Goal: Information Seeking & Learning: Learn about a topic

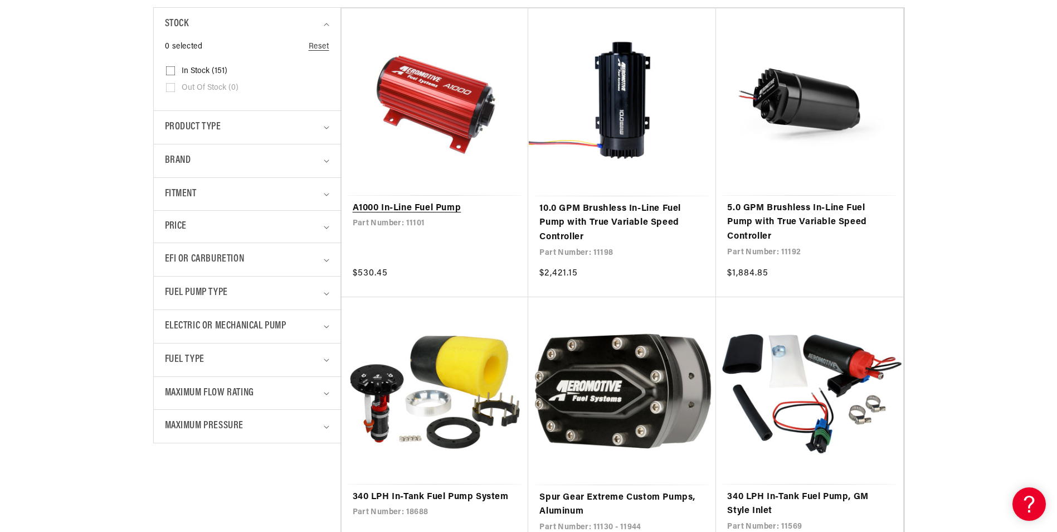
scroll to position [279, 0]
click at [425, 208] on link "A1000 In-Line Fuel Pump" at bounding box center [435, 208] width 165 height 14
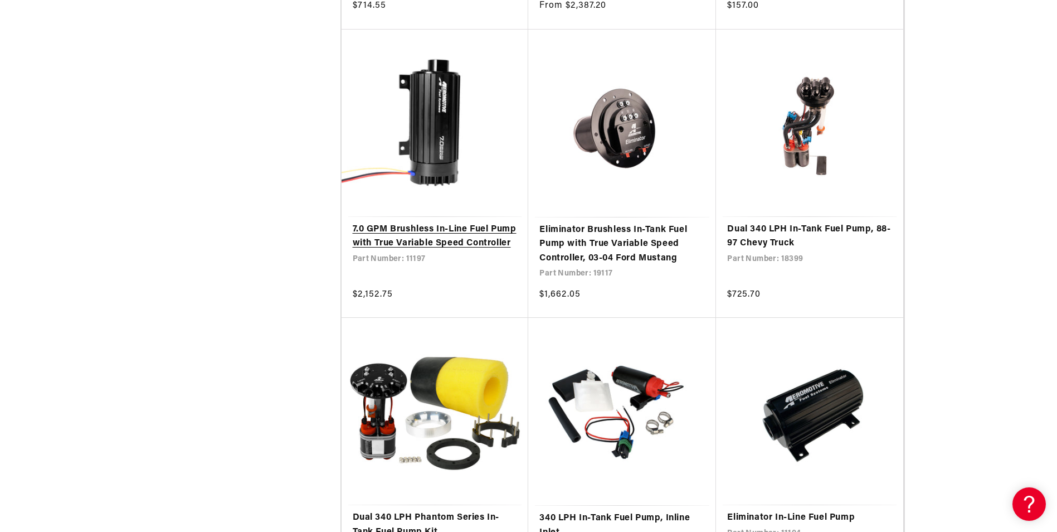
scroll to position [836, 0]
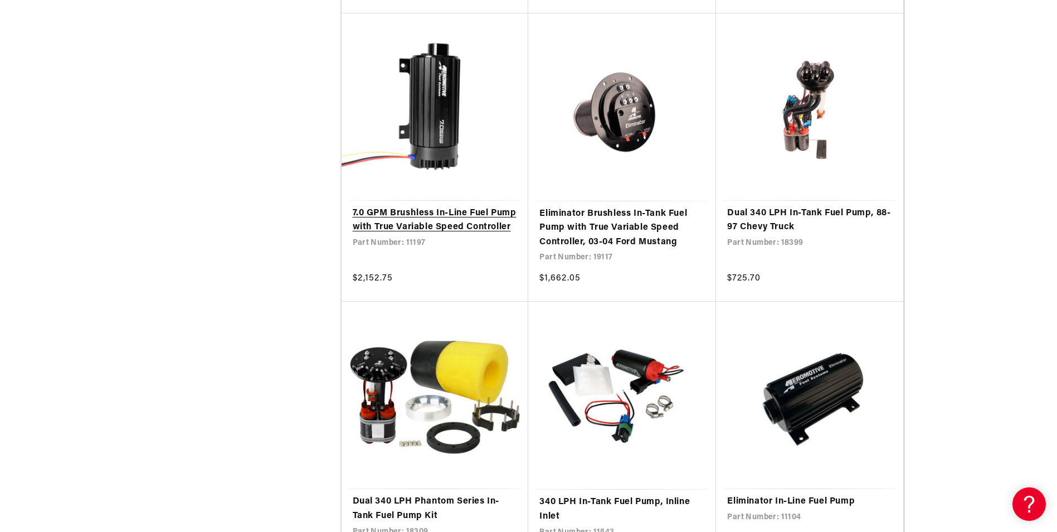
click at [411, 222] on link "7.0 GPM Brushless In-Line Fuel Pump with True Variable Speed Controller" at bounding box center [435, 220] width 165 height 28
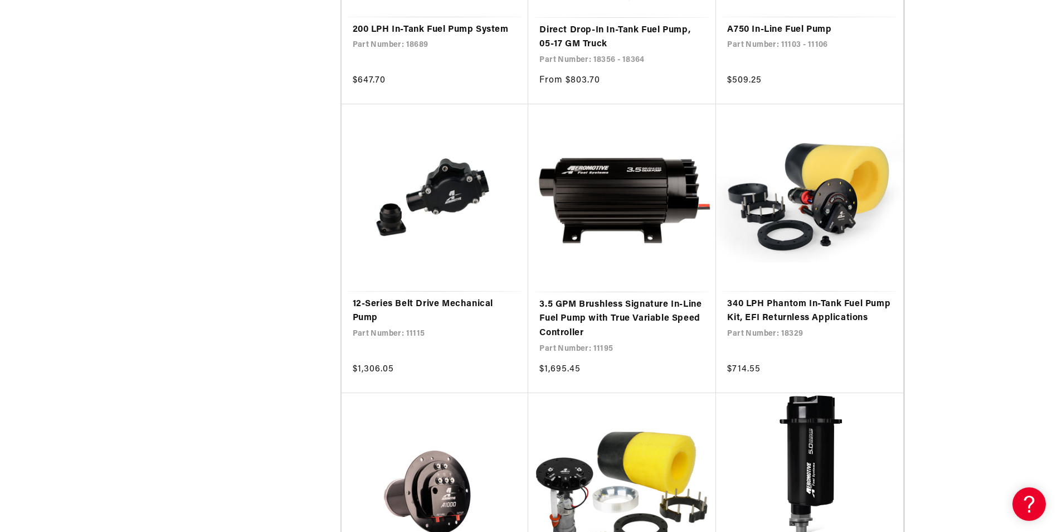
scroll to position [1894, 0]
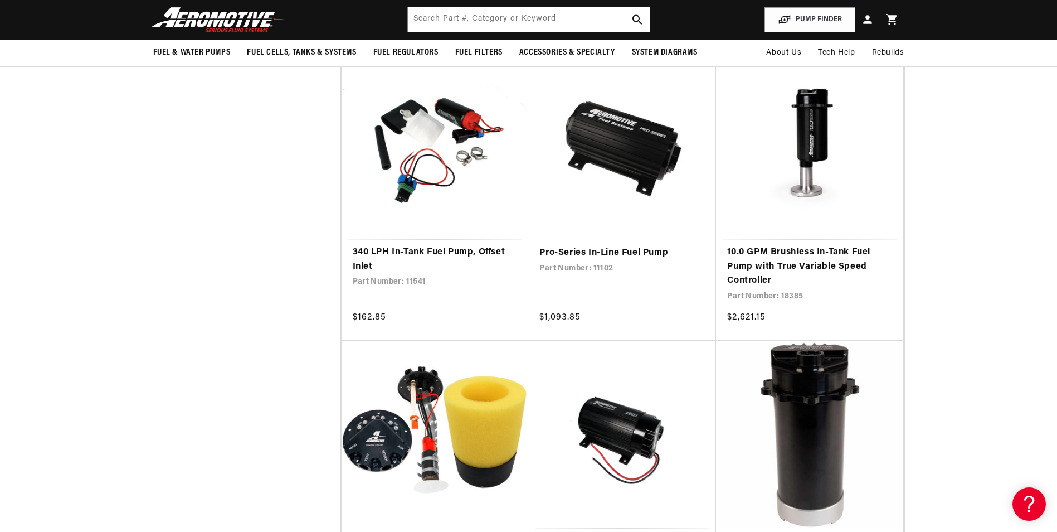
scroll to position [2451, 0]
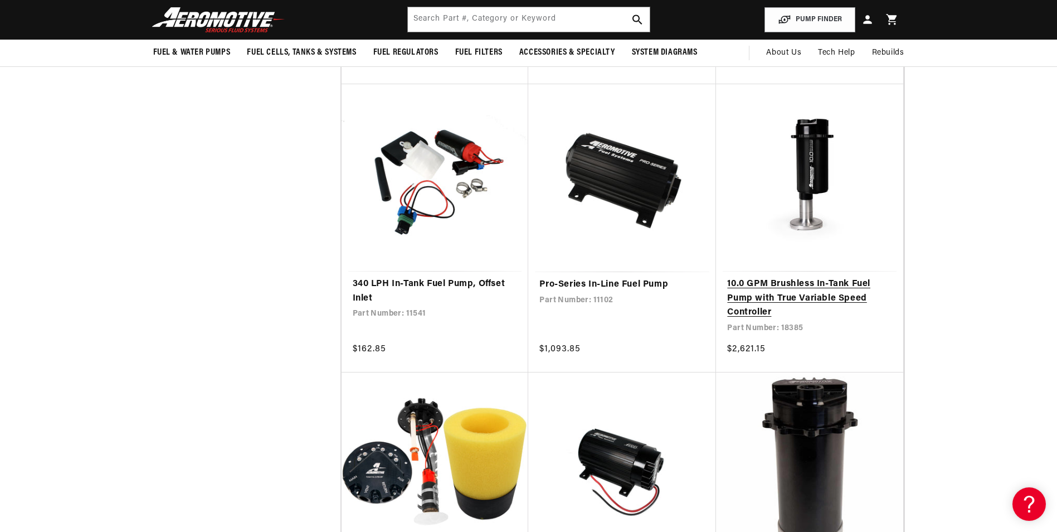
click at [789, 283] on link "10.0 GPM Brushless In-Tank Fuel Pump with True Variable Speed Controller" at bounding box center [809, 298] width 165 height 43
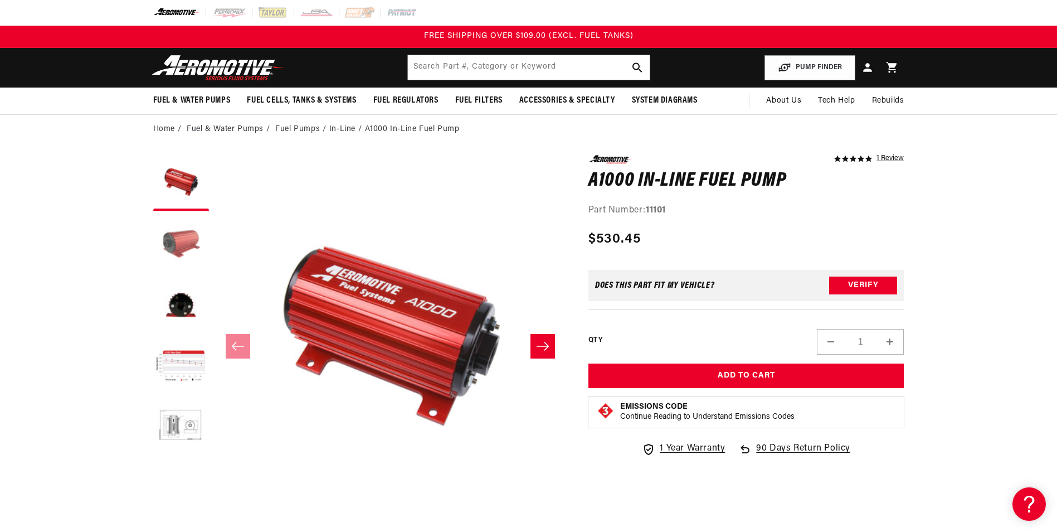
click at [168, 243] on button "Load image 2 in gallery view" at bounding box center [181, 244] width 56 height 56
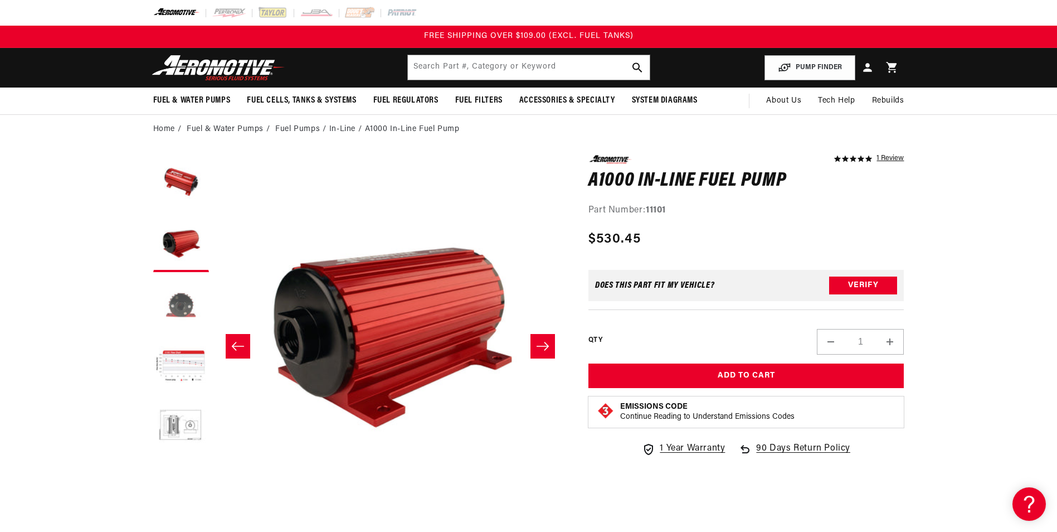
click at [181, 297] on button "Load image 3 in gallery view" at bounding box center [181, 305] width 56 height 56
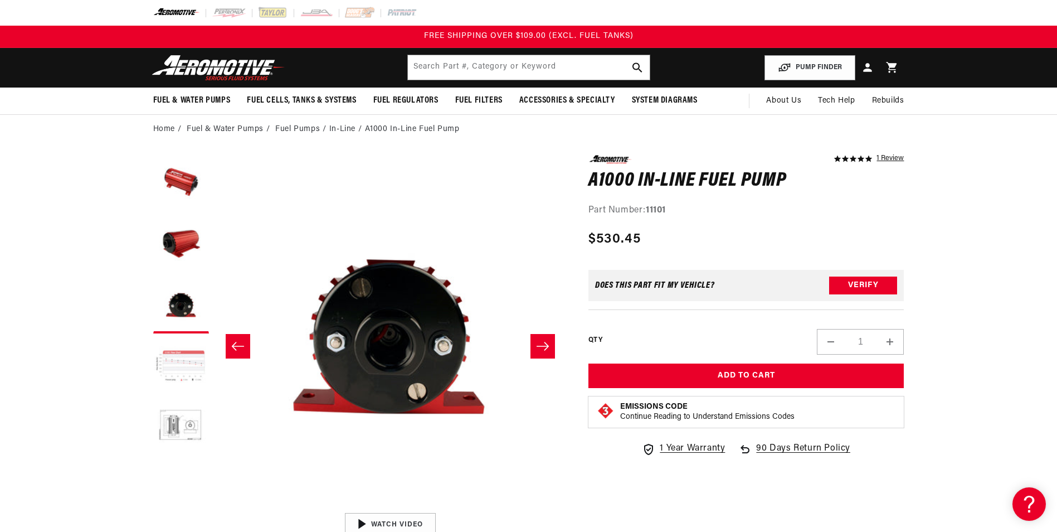
click at [184, 345] on button "Load image 4 in gallery view" at bounding box center [181, 367] width 56 height 56
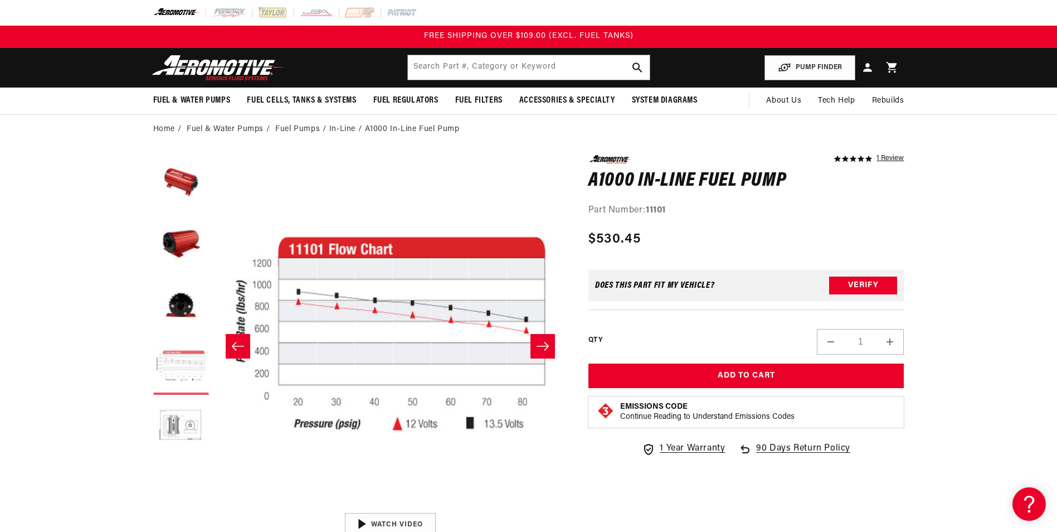
scroll to position [0, 1055]
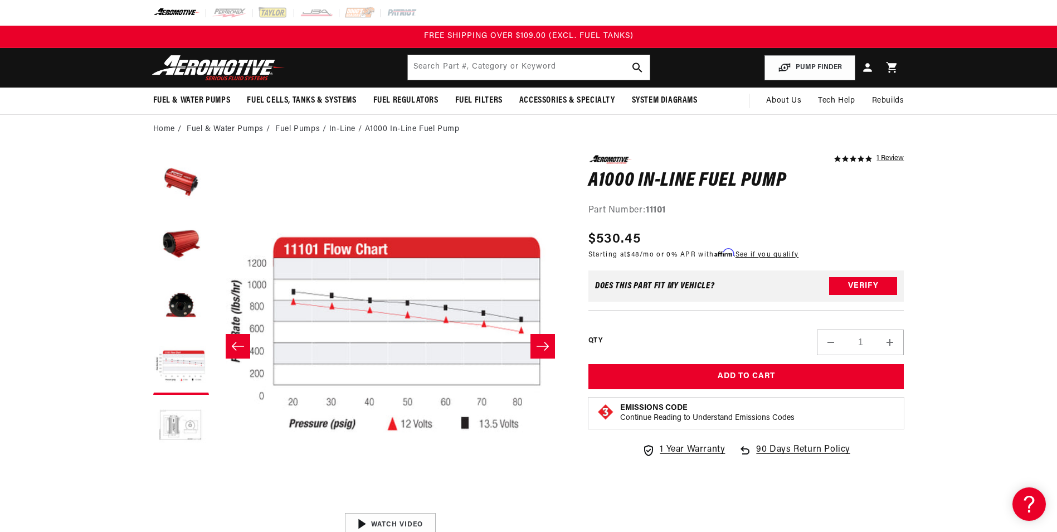
click at [178, 417] on button "Load image 5 in gallery view" at bounding box center [181, 428] width 56 height 56
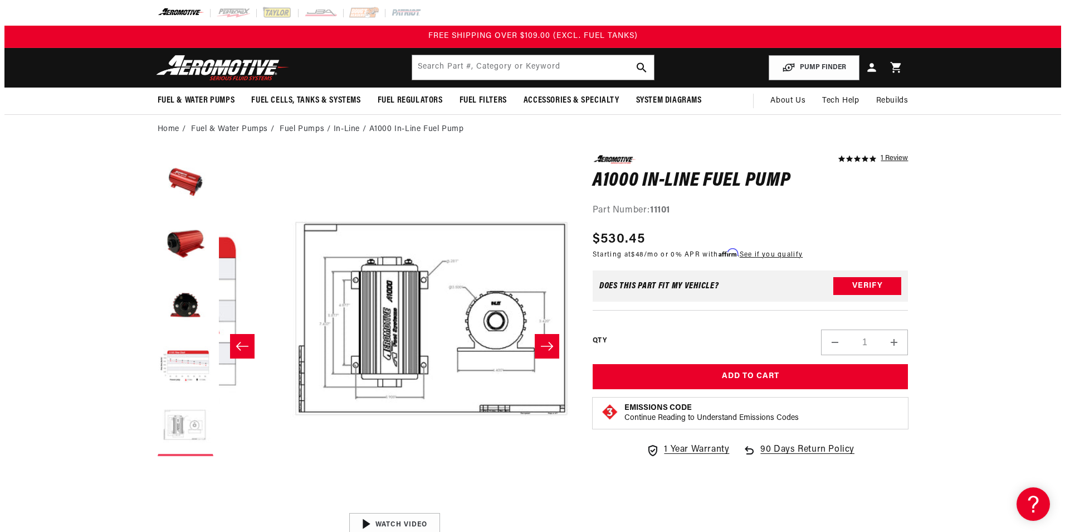
scroll to position [0, 1407]
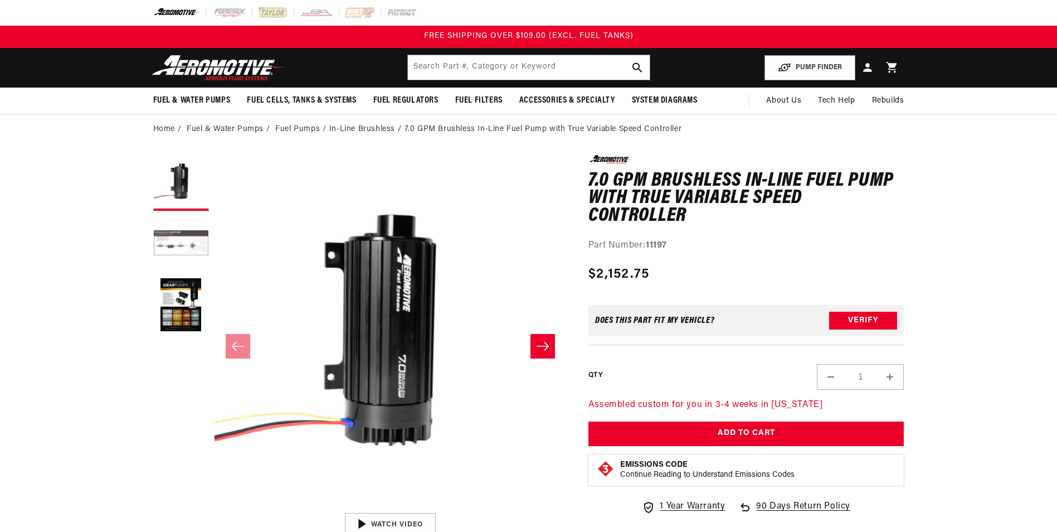
click at [176, 243] on button "Load image 2 in gallery view" at bounding box center [181, 244] width 56 height 56
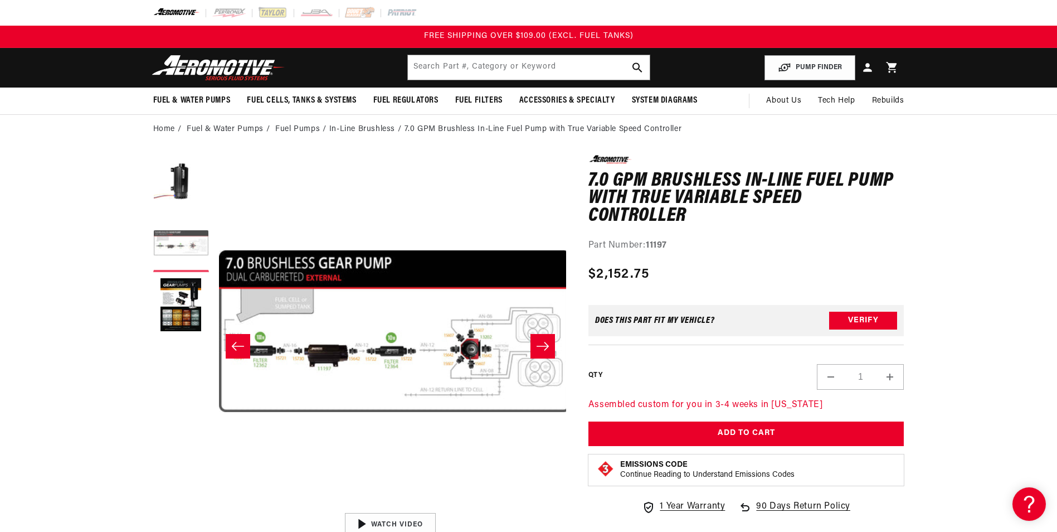
scroll to position [0, 352]
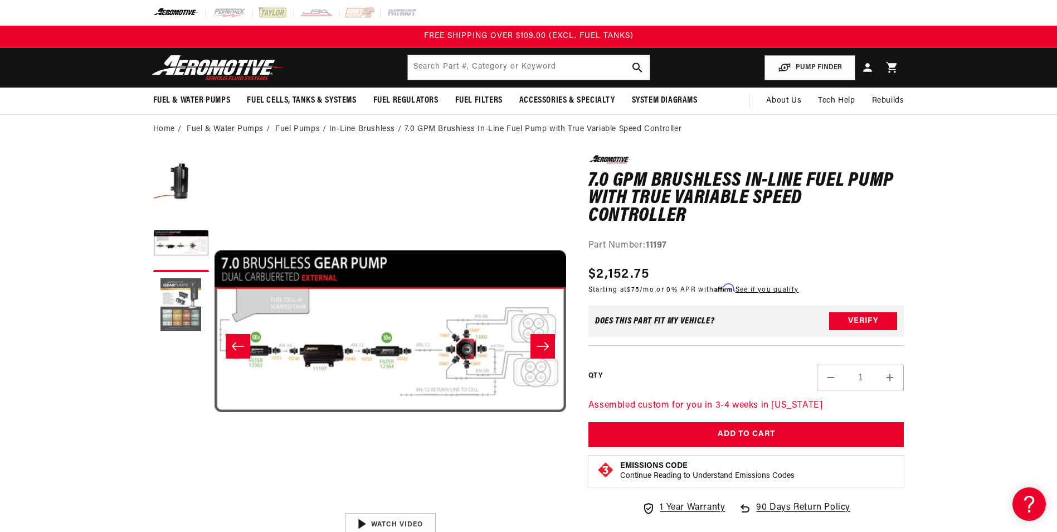
click at [177, 303] on button "Load image 3 in gallery view" at bounding box center [181, 305] width 56 height 56
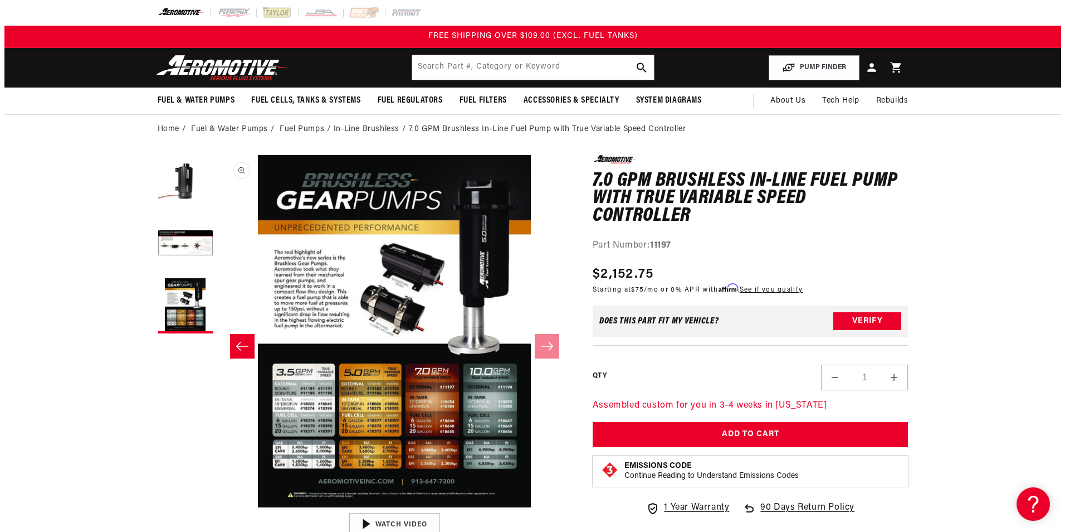
scroll to position [1, 704]
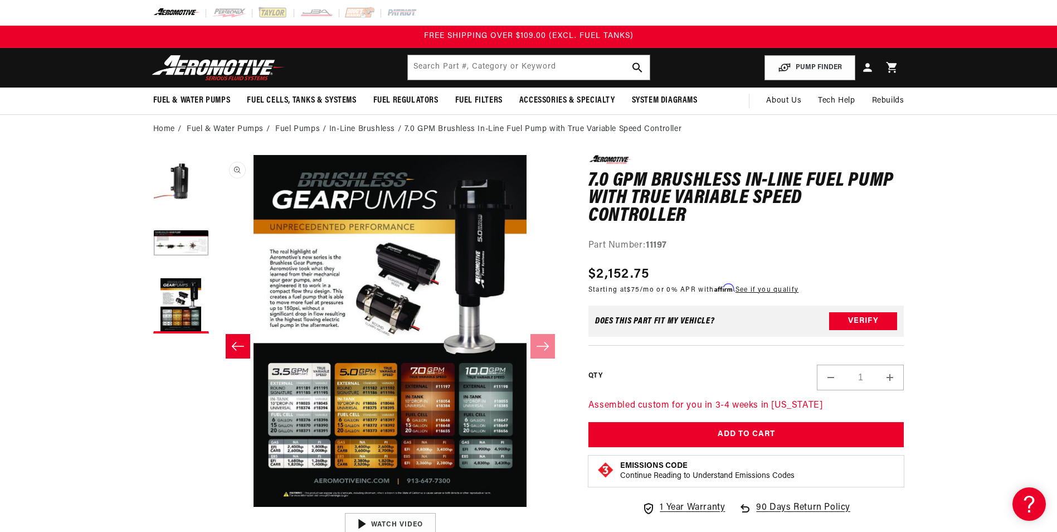
click at [214, 506] on button "Open media 3 in modal" at bounding box center [214, 506] width 0 height 0
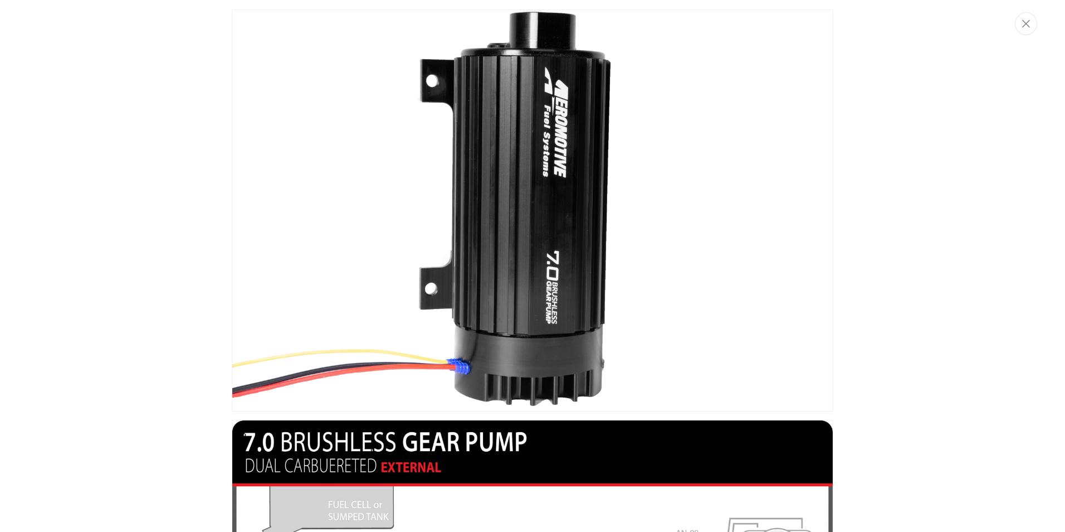
scroll to position [0, 0]
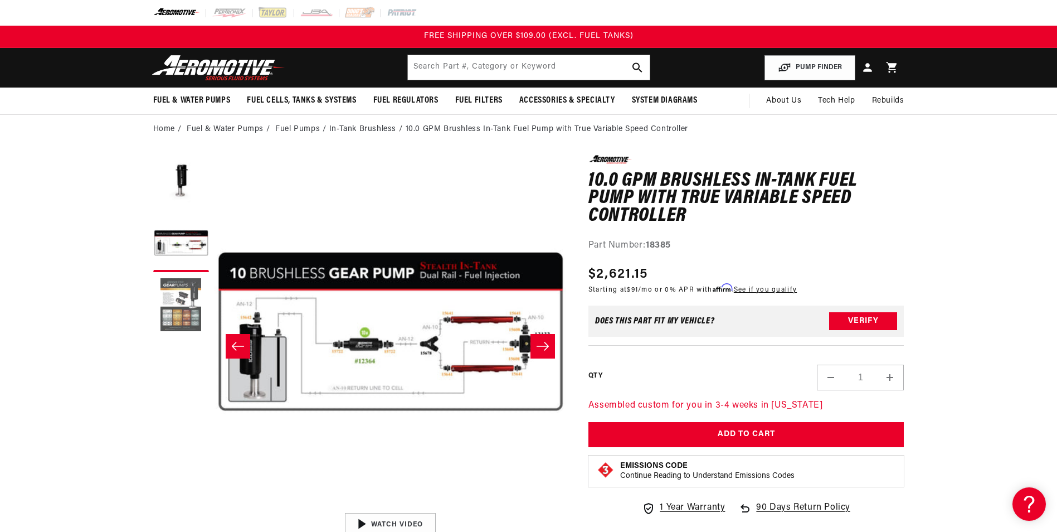
click at [183, 302] on button "Load image 3 in gallery view" at bounding box center [181, 305] width 56 height 56
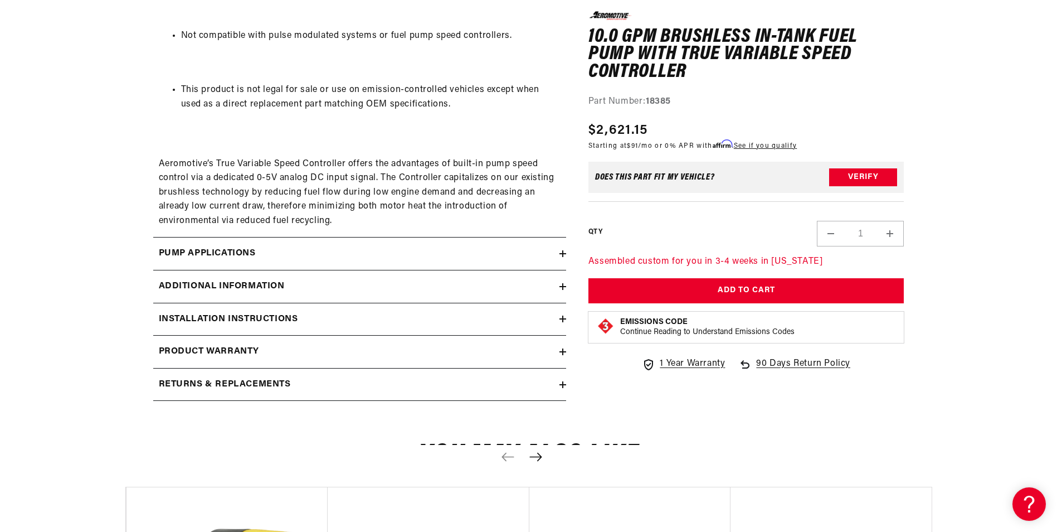
scroll to position [1560, 0]
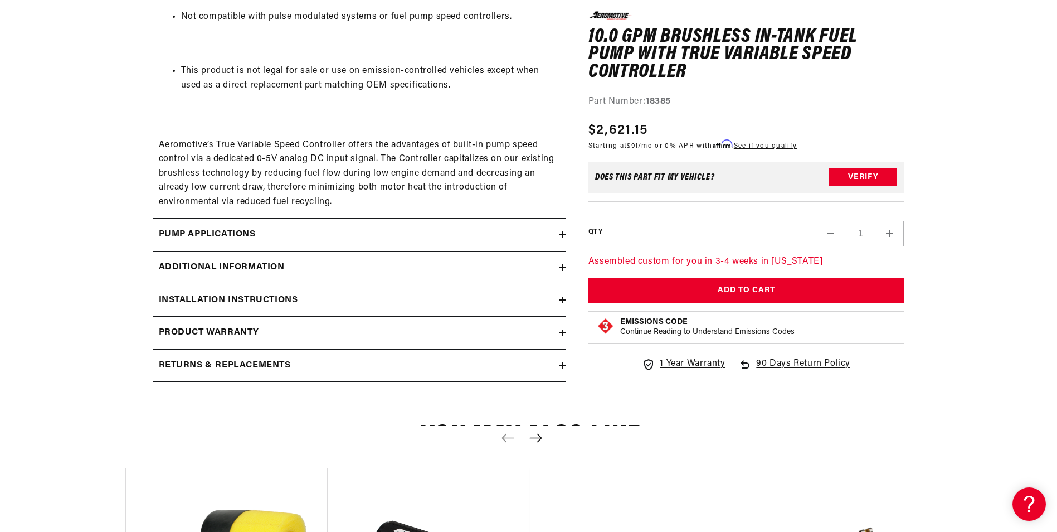
click at [565, 233] on icon at bounding box center [562, 234] width 7 height 7
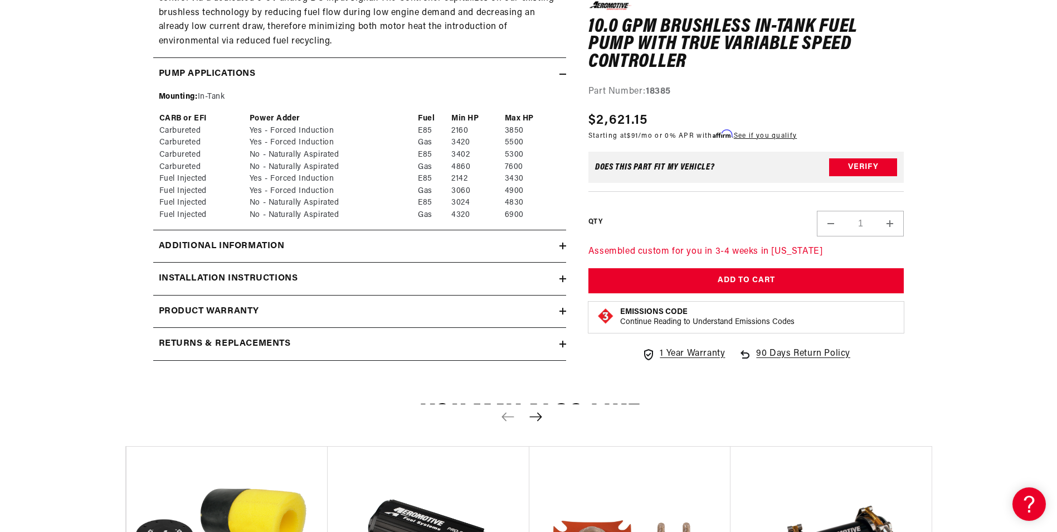
scroll to position [1727, 0]
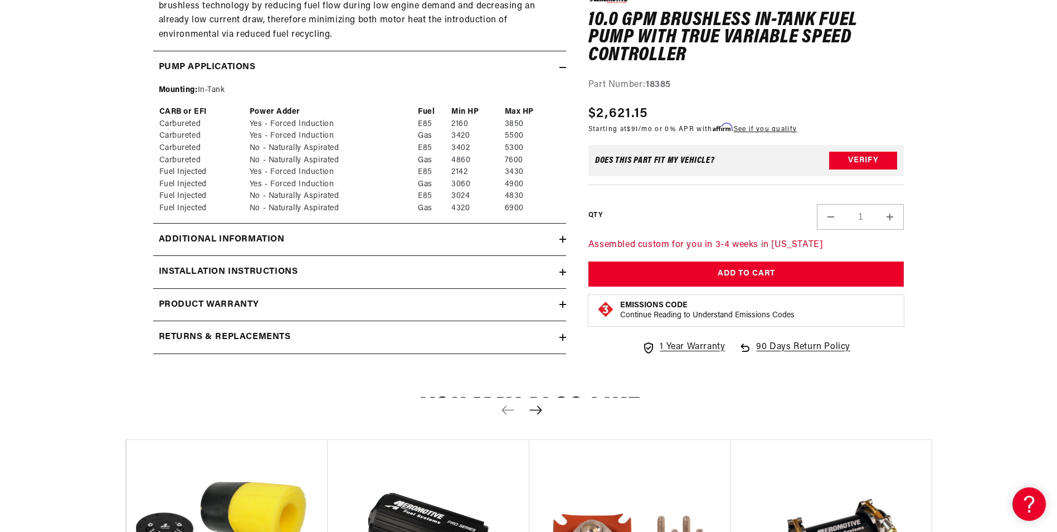
click at [563, 238] on icon at bounding box center [563, 239] width 0 height 7
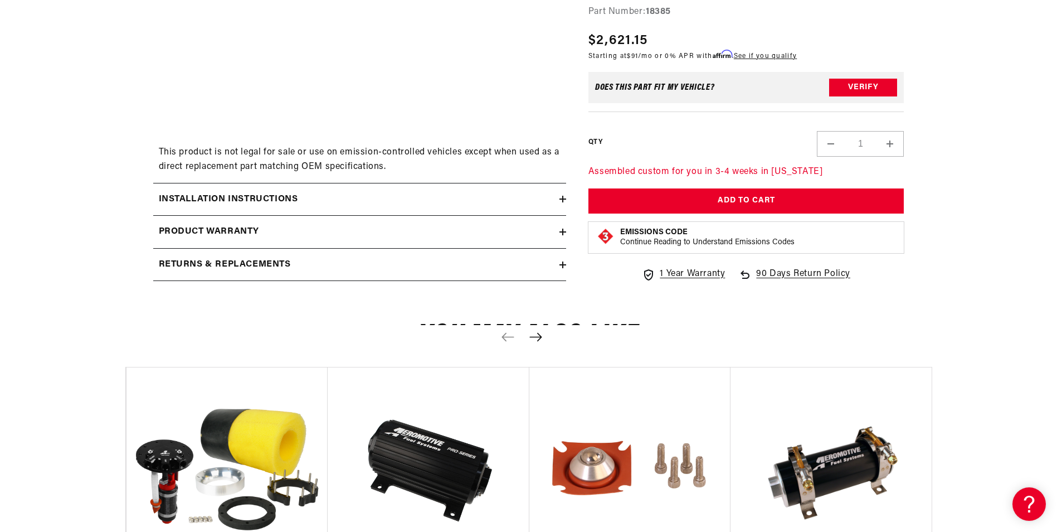
scroll to position [2061, 0]
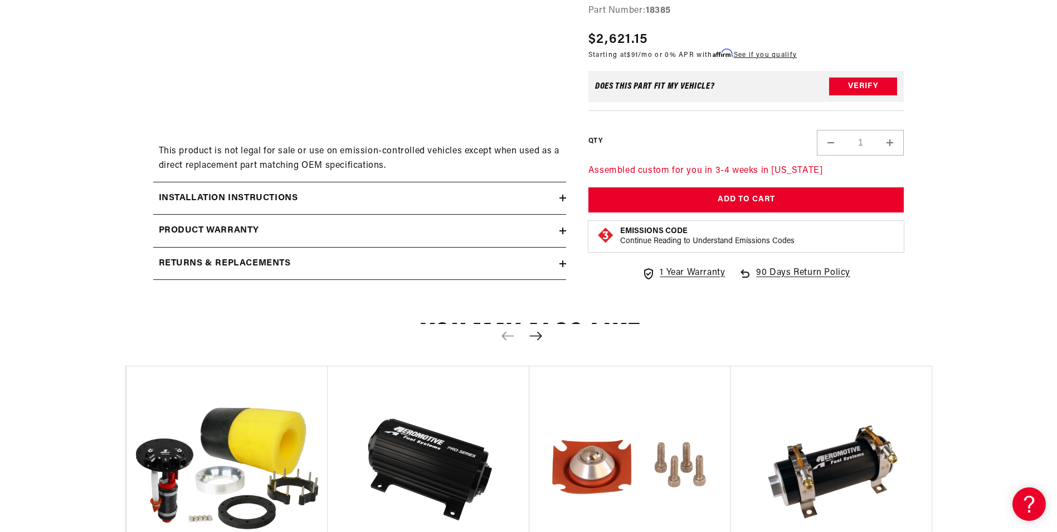
click at [563, 201] on icon at bounding box center [563, 197] width 0 height 7
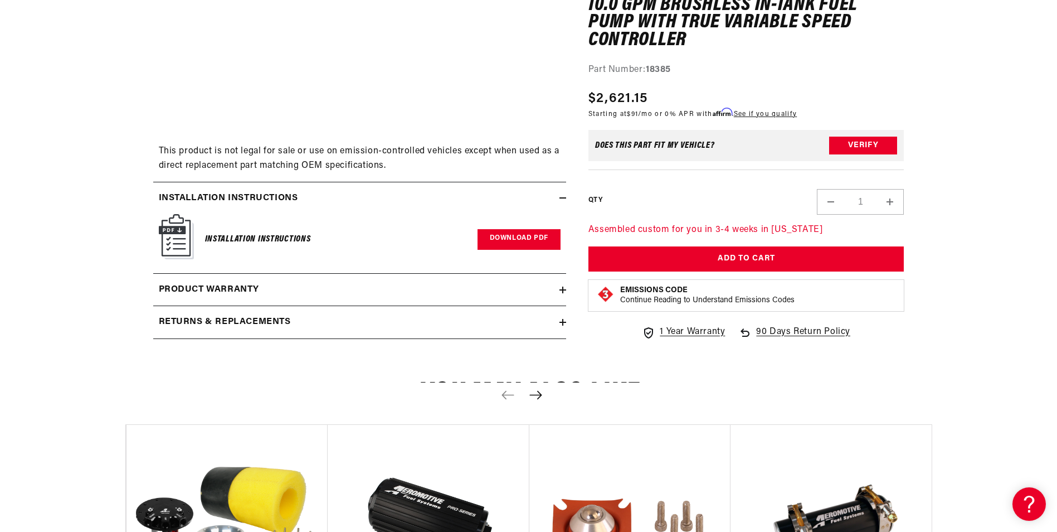
click at [514, 240] on link "Download PDF" at bounding box center [518, 239] width 83 height 21
